Goal: Communication & Community: Connect with others

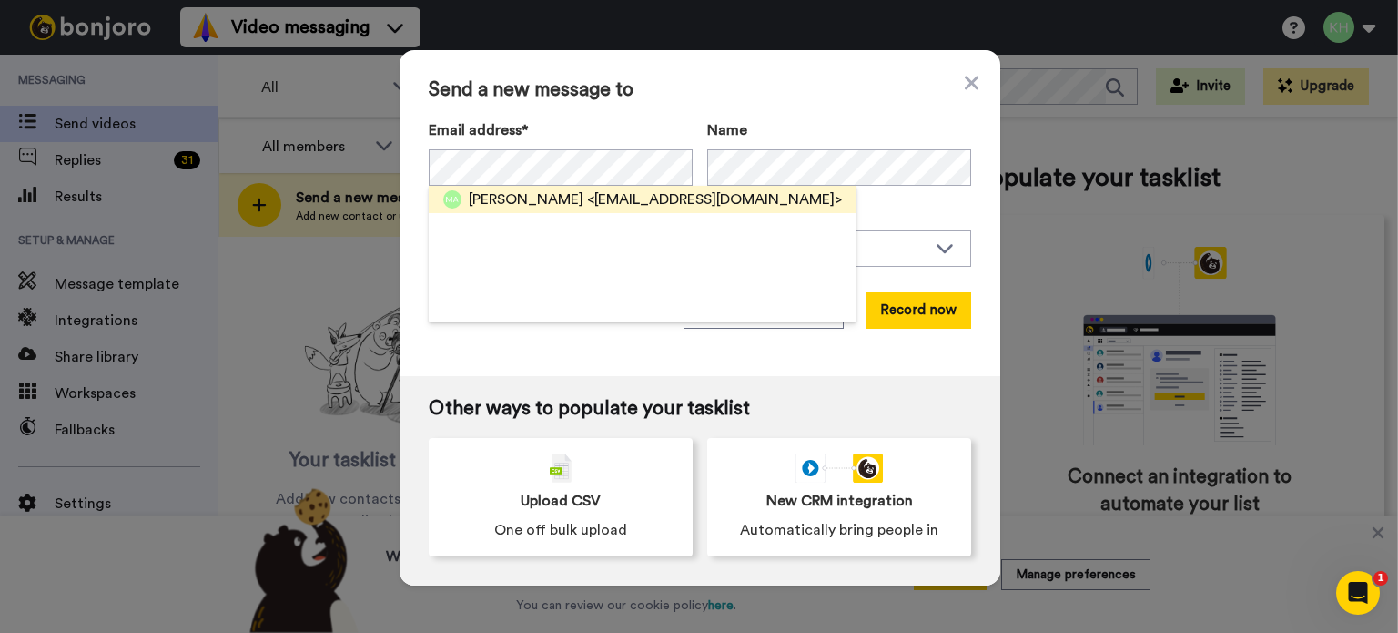
click at [682, 195] on span "<[EMAIL_ADDRESS][DOMAIN_NAME]>" at bounding box center [714, 199] width 255 height 22
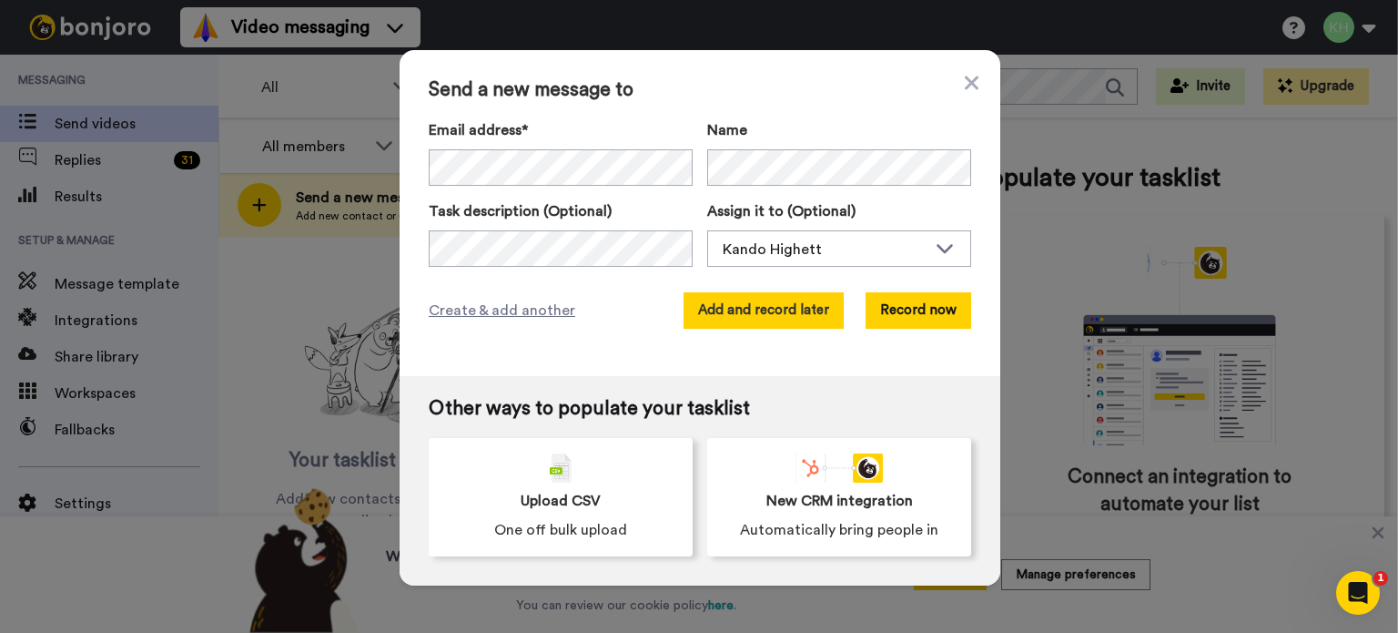
drag, startPoint x: 741, startPoint y: 301, endPoint x: 729, endPoint y: 301, distance: 11.8
click at [729, 301] on button "Add and record later" at bounding box center [764, 310] width 160 height 36
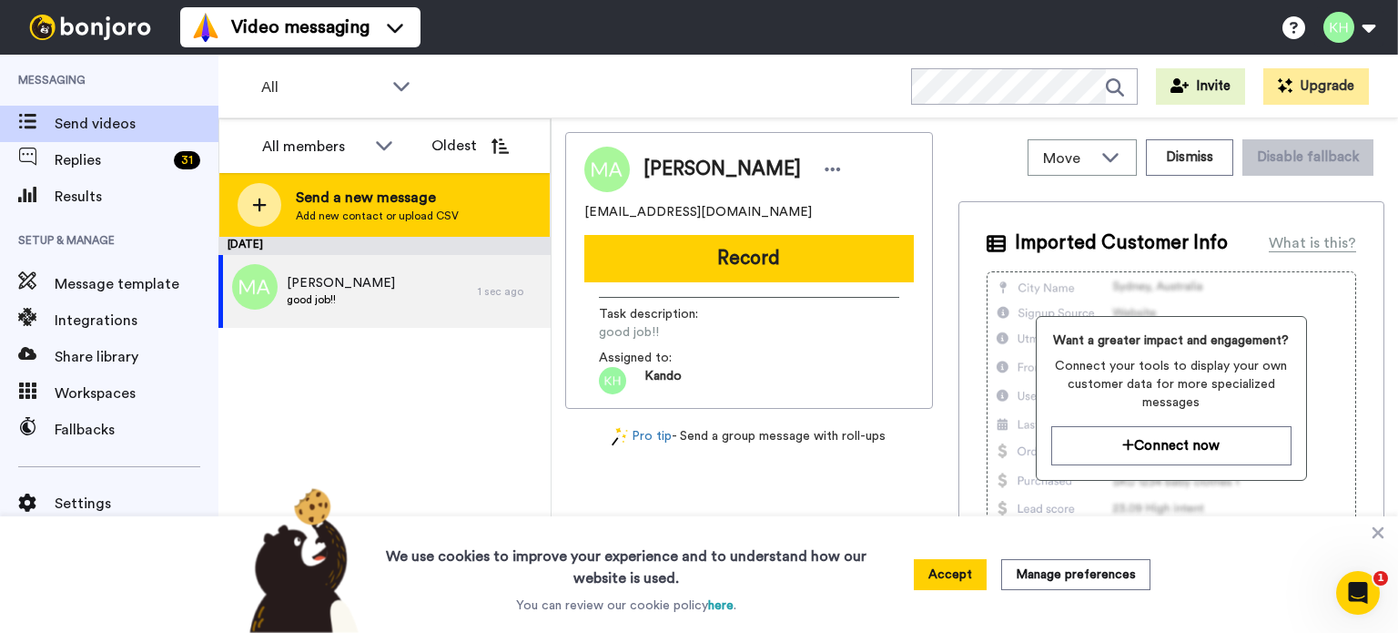
click at [402, 219] on span "Add new contact or upload CSV" at bounding box center [377, 215] width 163 height 15
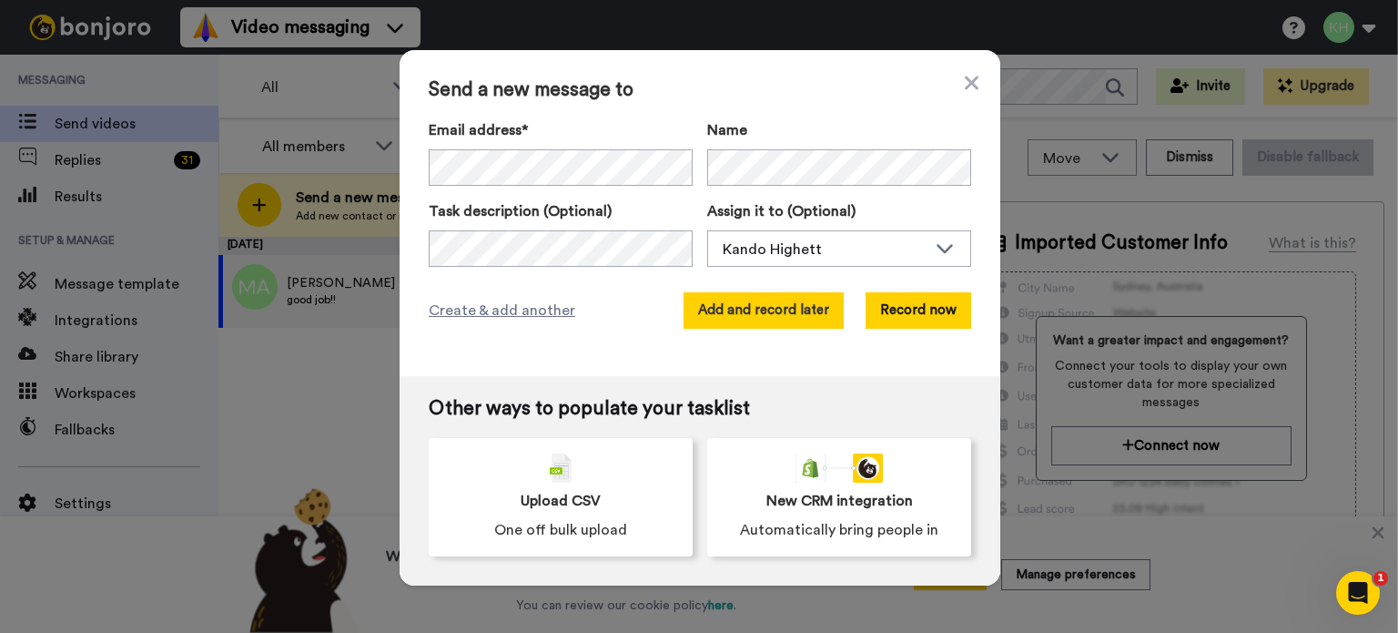
click at [735, 300] on button "Add and record later" at bounding box center [764, 310] width 160 height 36
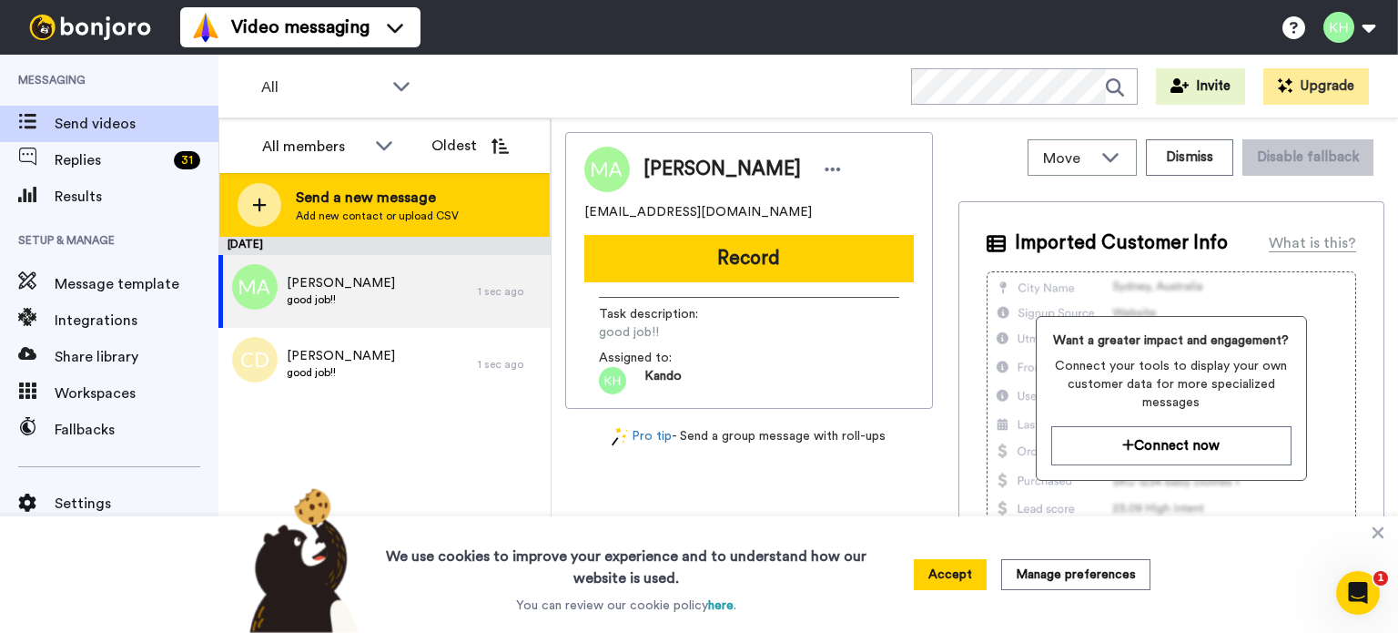
click at [391, 199] on span "Send a new message" at bounding box center [377, 198] width 163 height 22
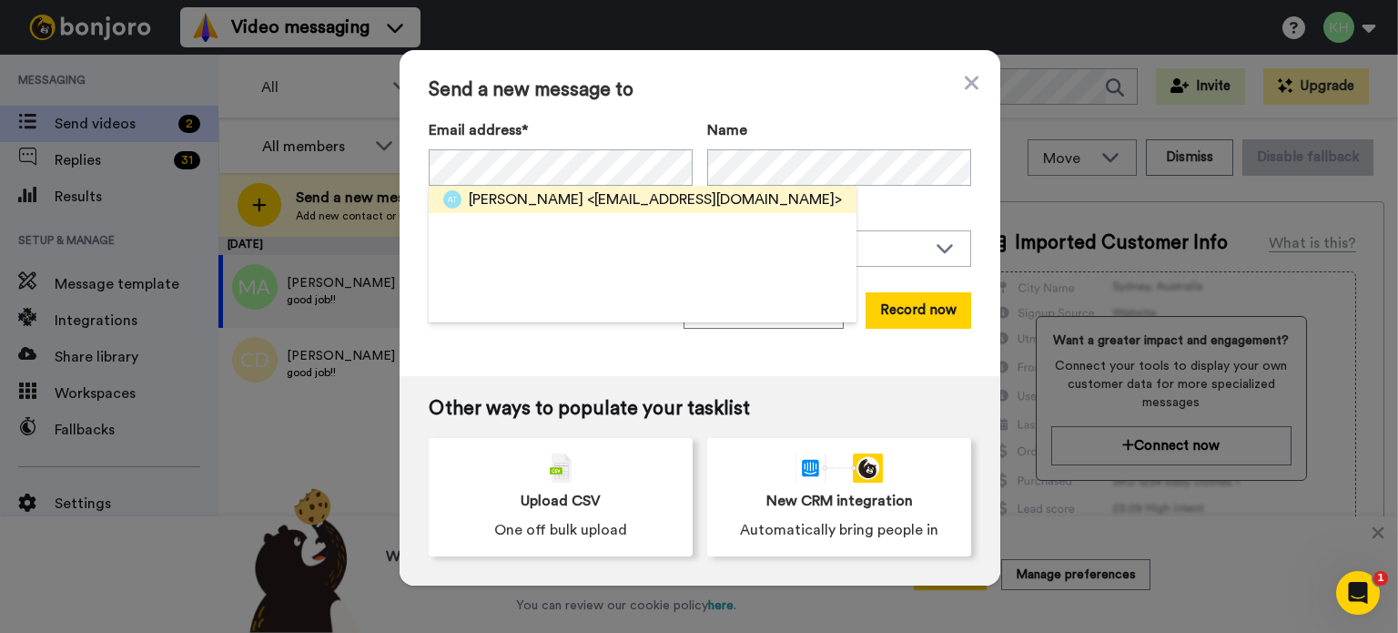
click at [632, 212] on div "[PERSON_NAME] <[EMAIL_ADDRESS][DOMAIN_NAME]>" at bounding box center [643, 199] width 428 height 27
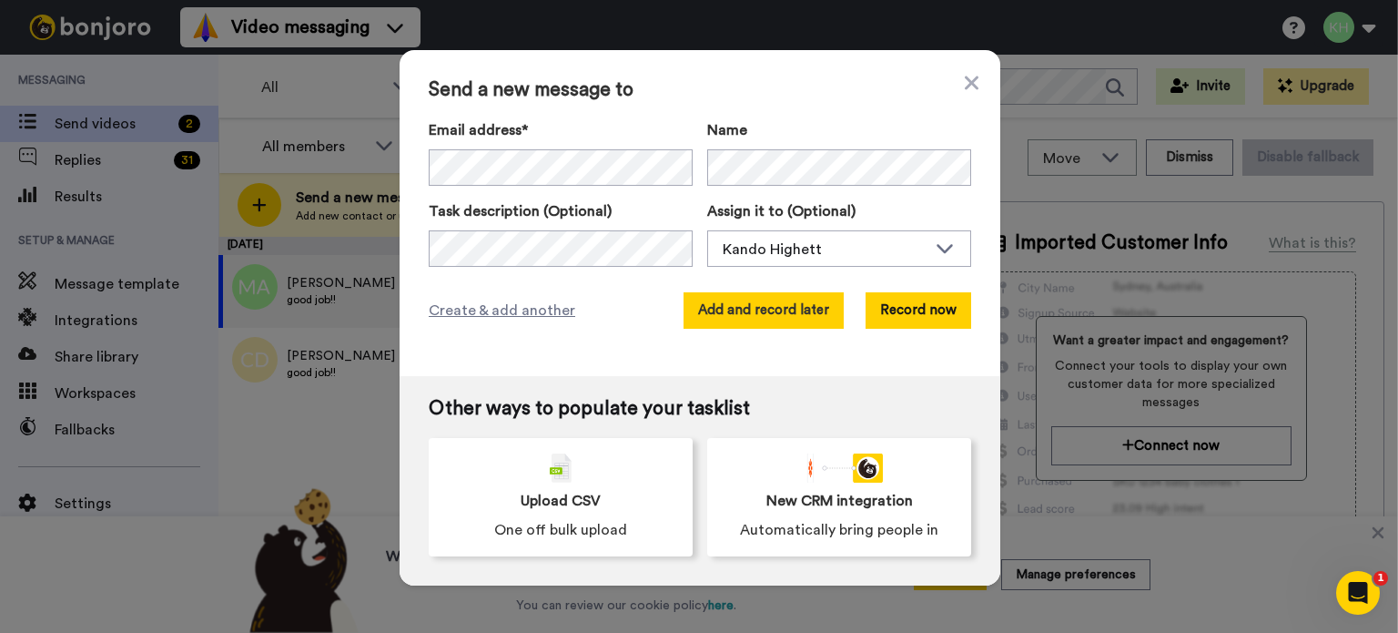
click at [761, 307] on button "Add and record later" at bounding box center [764, 310] width 160 height 36
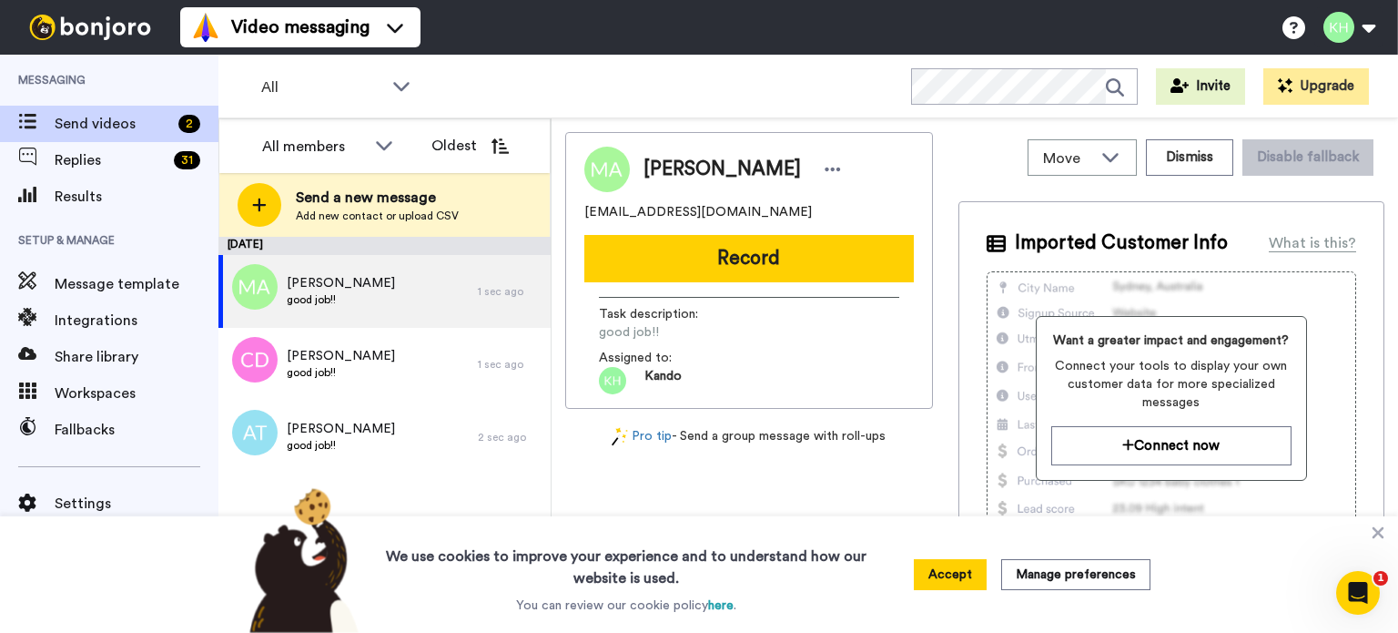
click at [390, 495] on div "[DATE] May [PERSON_NAME] good job!! 1 sec ago [PERSON_NAME] good job!! 1 sec ag…" at bounding box center [385, 435] width 332 height 396
